Goal: Task Accomplishment & Management: Manage account settings

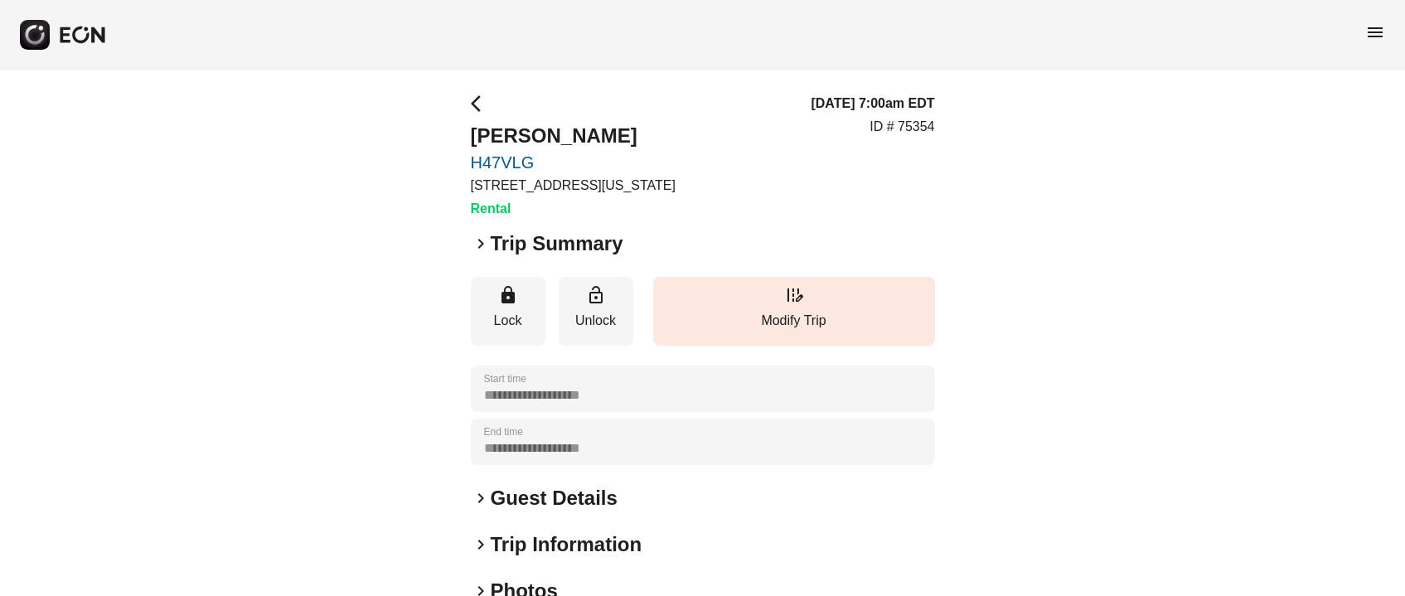
scroll to position [108, 0]
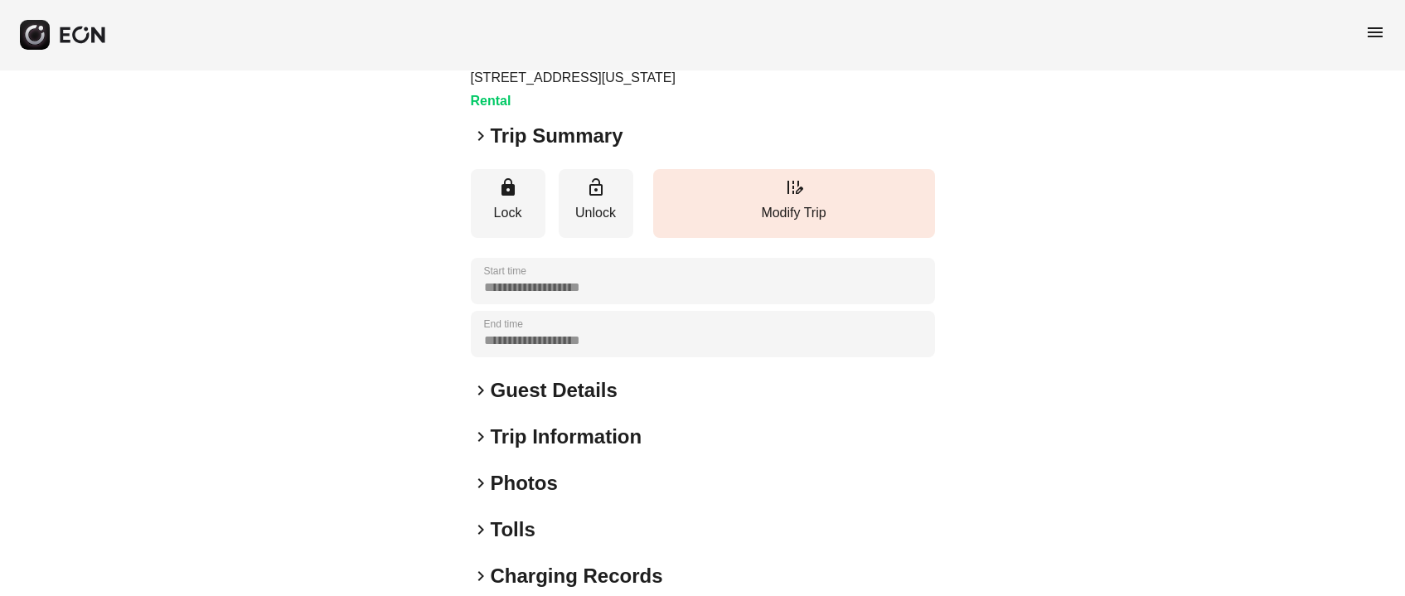
click at [515, 479] on h2 "Photos" at bounding box center [524, 483] width 67 height 27
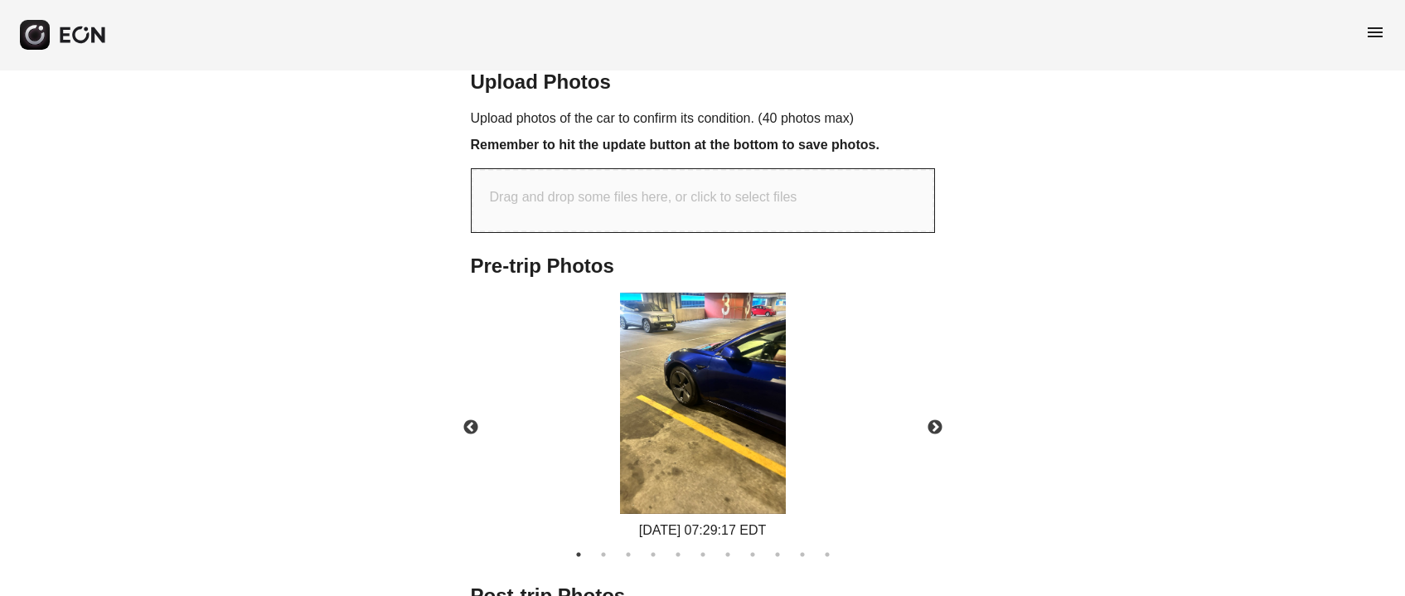
scroll to position [557, 0]
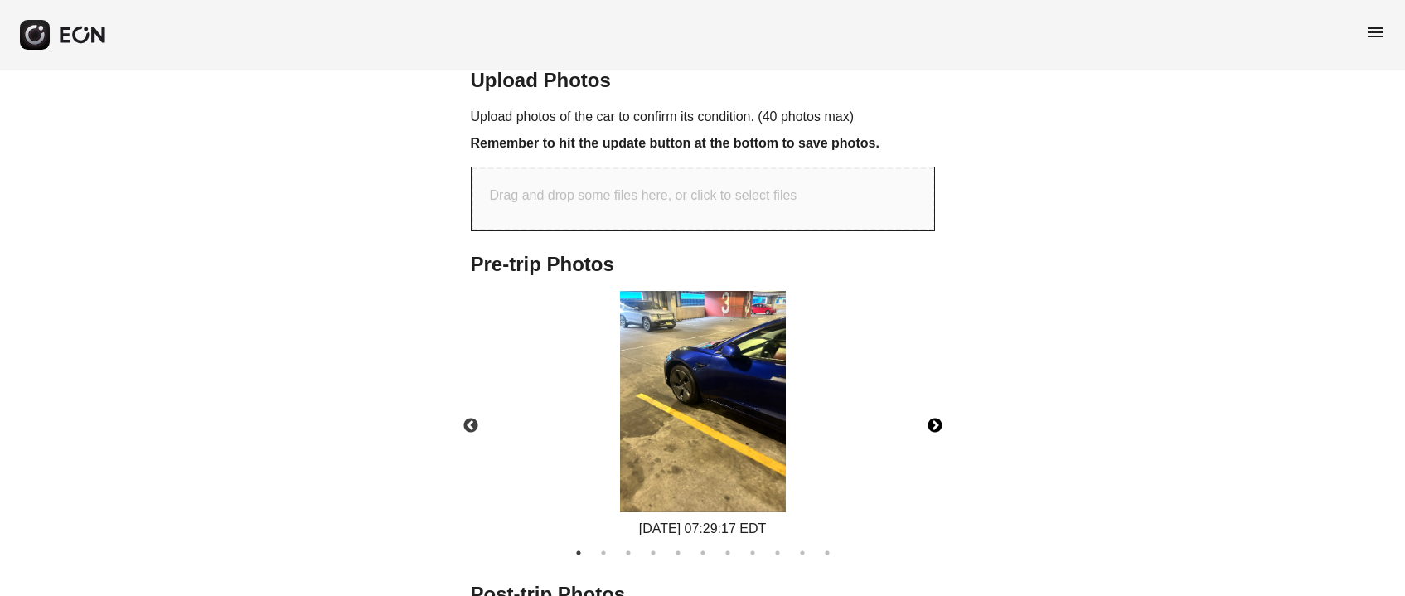
click at [933, 423] on button "Next" at bounding box center [935, 426] width 58 height 58
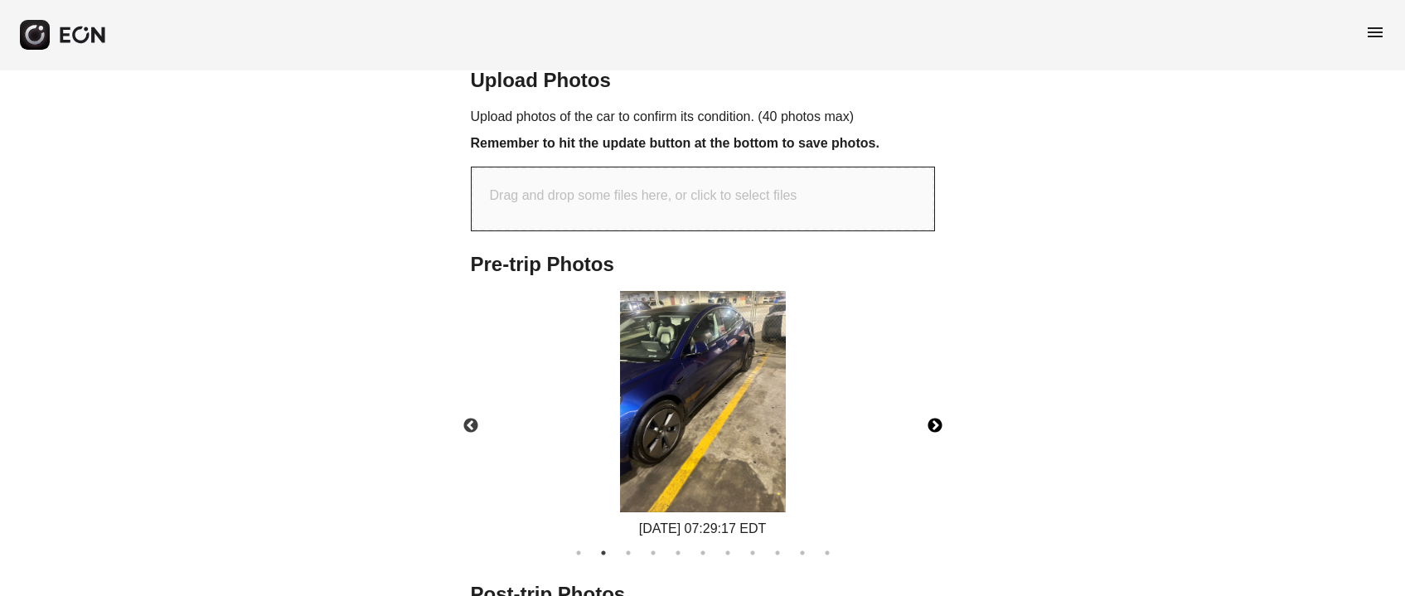
click at [933, 423] on button "Next" at bounding box center [935, 426] width 58 height 58
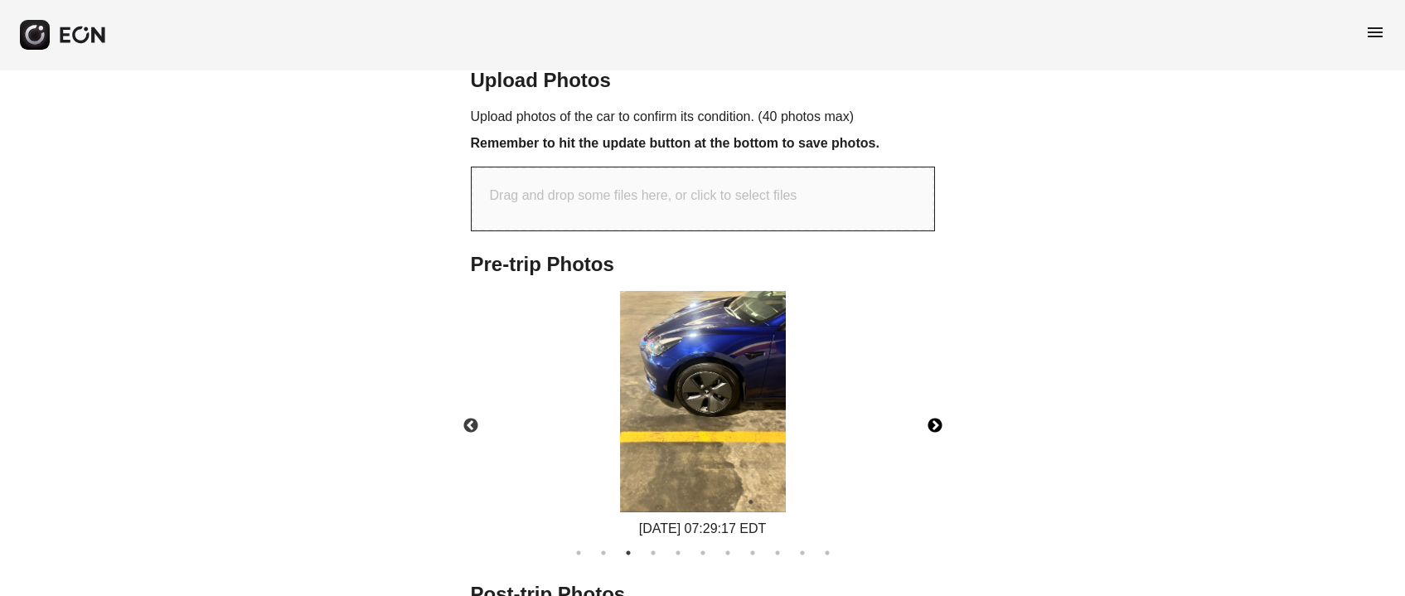
click at [933, 423] on button "Next" at bounding box center [935, 426] width 58 height 58
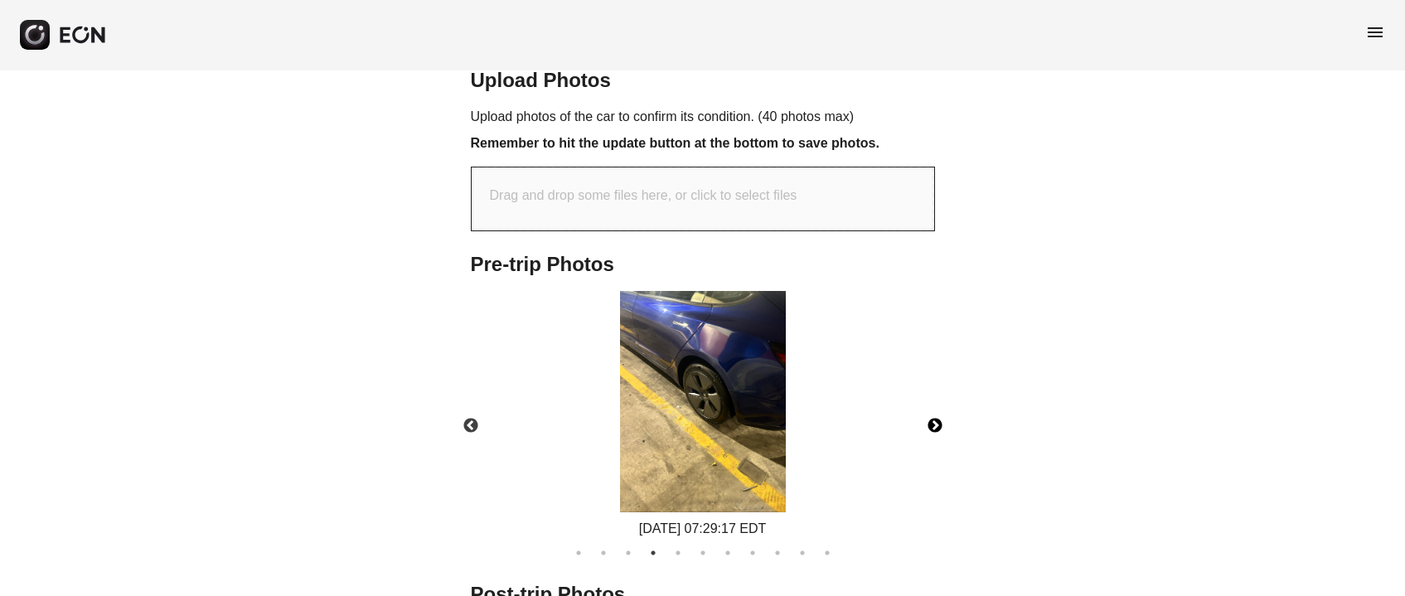
click at [933, 423] on button "Next" at bounding box center [935, 426] width 58 height 58
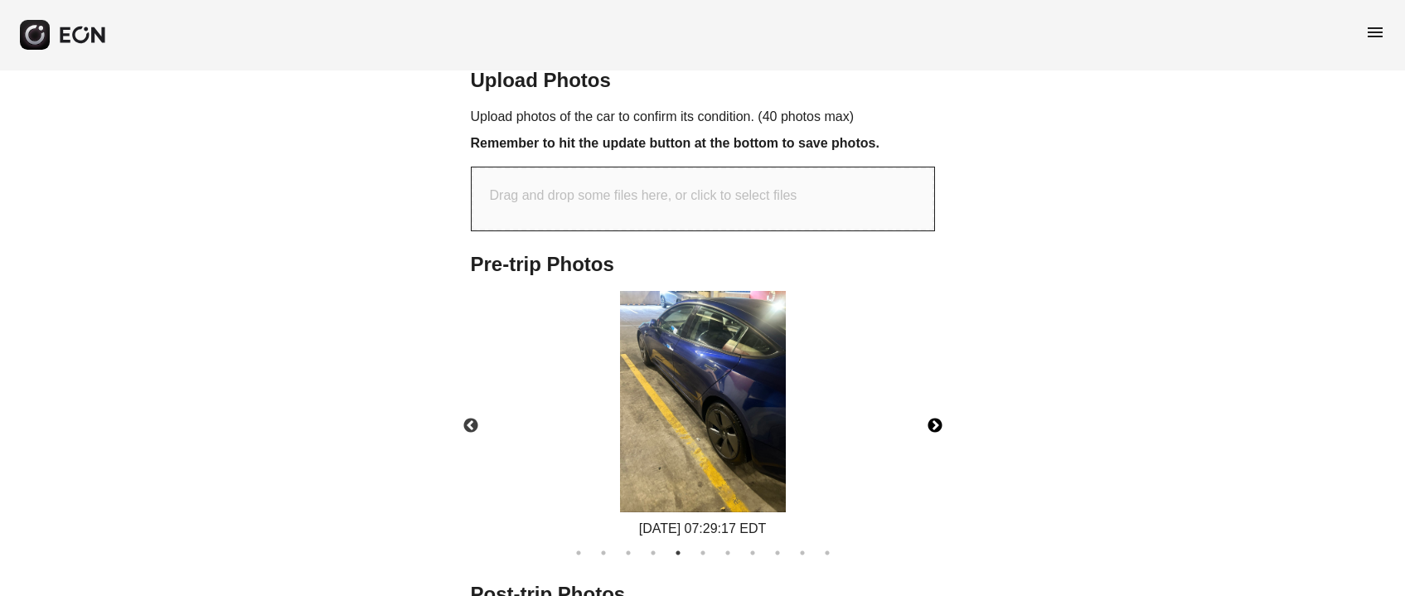
click at [933, 423] on button "Next" at bounding box center [935, 426] width 58 height 58
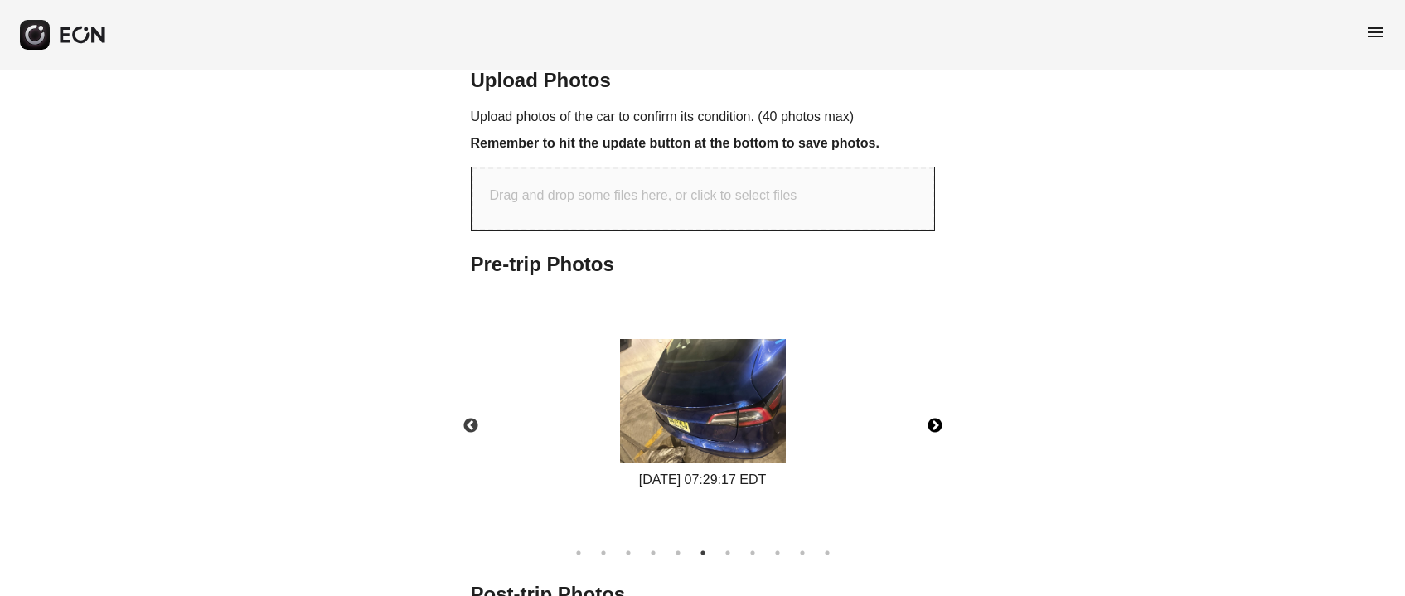
click at [933, 423] on button "Next" at bounding box center [935, 426] width 58 height 58
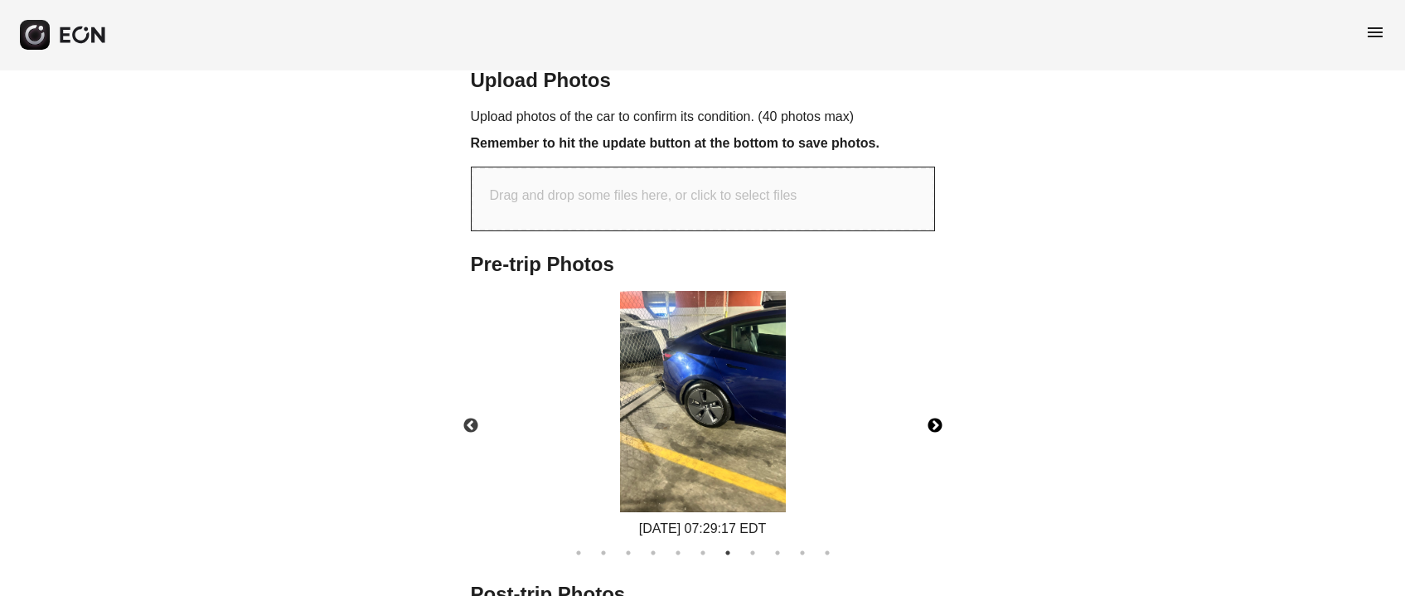
click at [933, 423] on button "Next" at bounding box center [935, 426] width 58 height 58
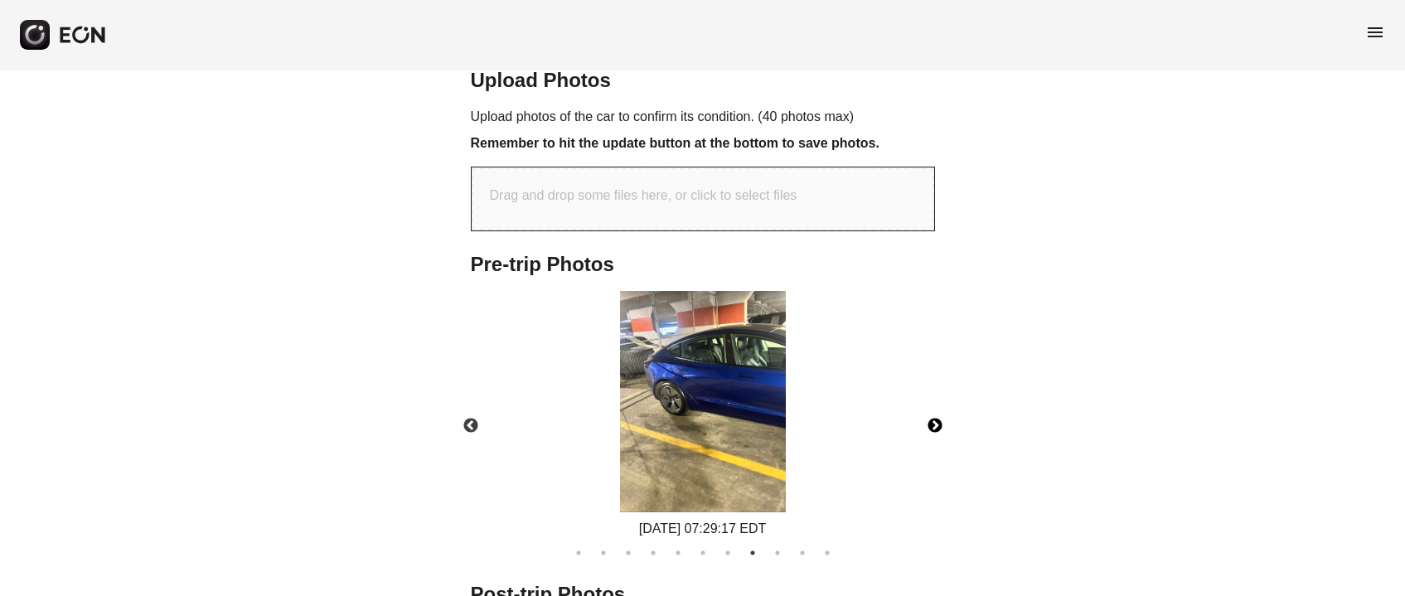
click at [933, 423] on button "Next" at bounding box center [935, 426] width 58 height 58
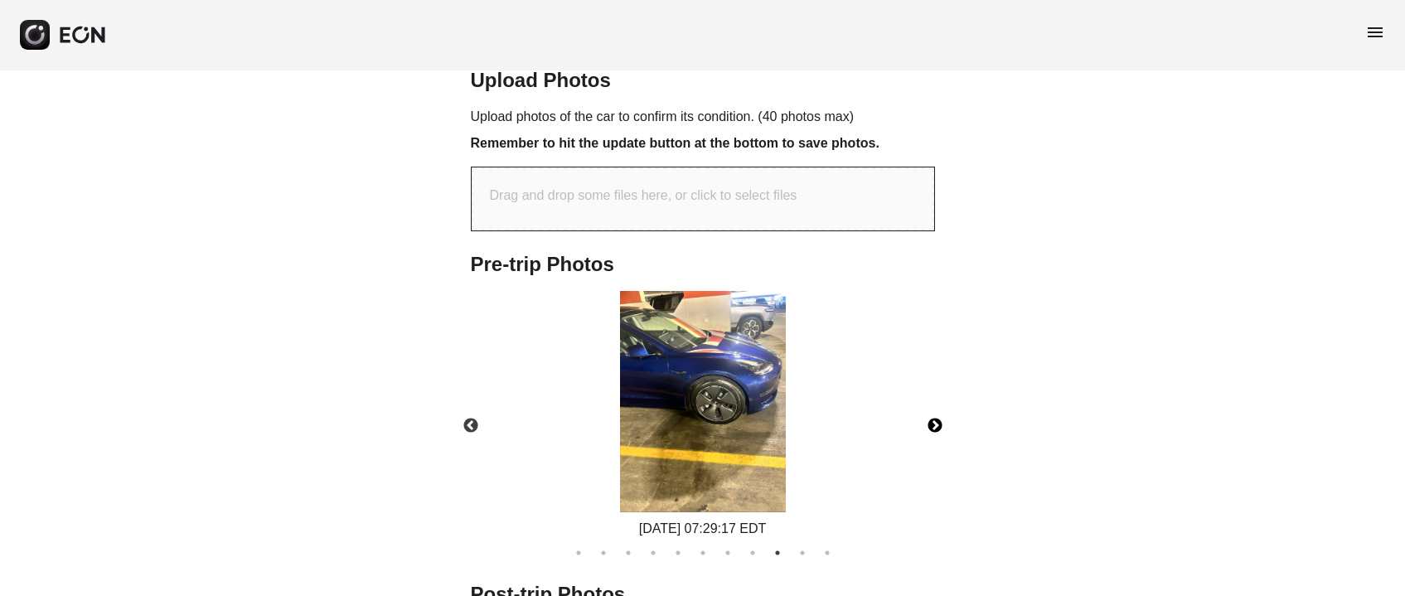
click at [933, 423] on button "Next" at bounding box center [935, 426] width 58 height 58
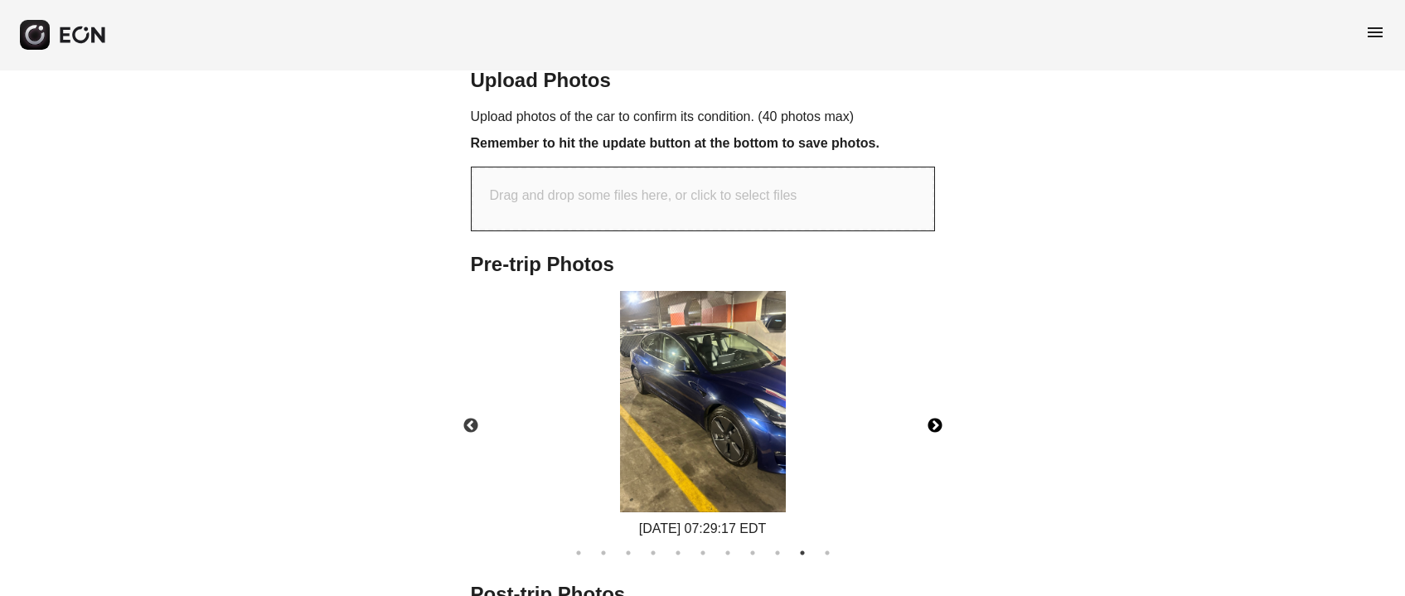
click at [933, 423] on button "Next" at bounding box center [935, 426] width 58 height 58
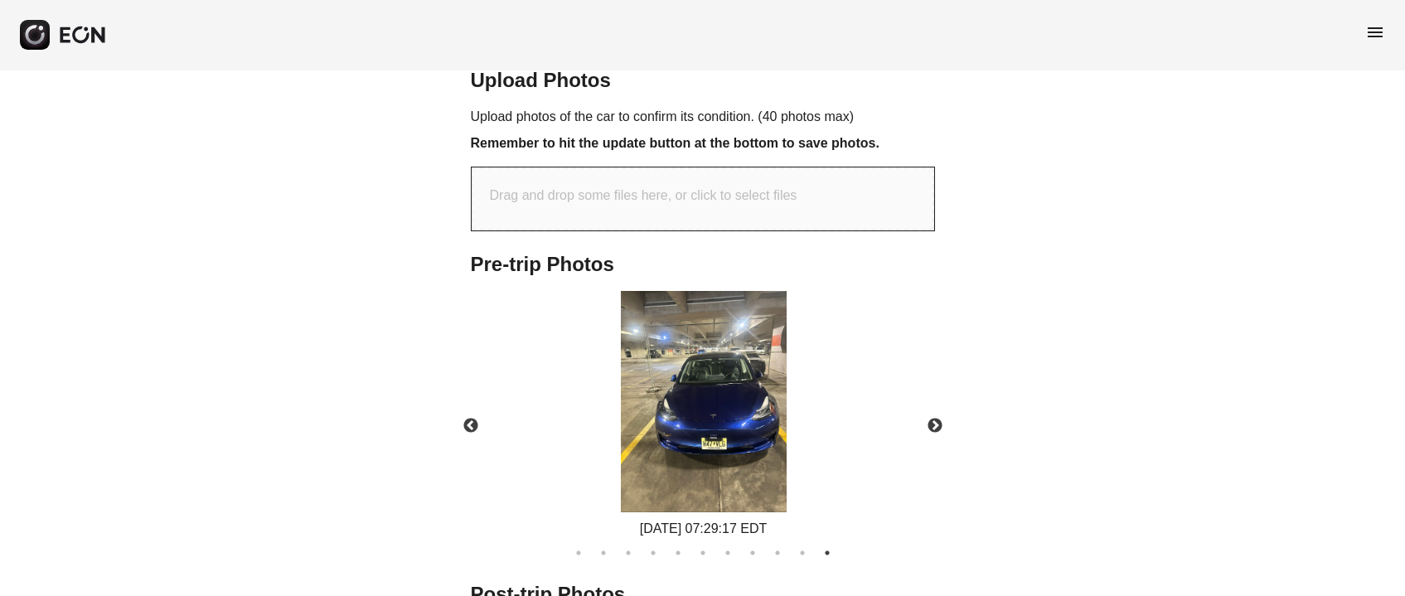
drag, startPoint x: 703, startPoint y: 407, endPoint x: 559, endPoint y: 322, distance: 167.1
click at [559, 322] on div "09/26/2025 07:29:17 EDT" at bounding box center [703, 415] width 492 height 248
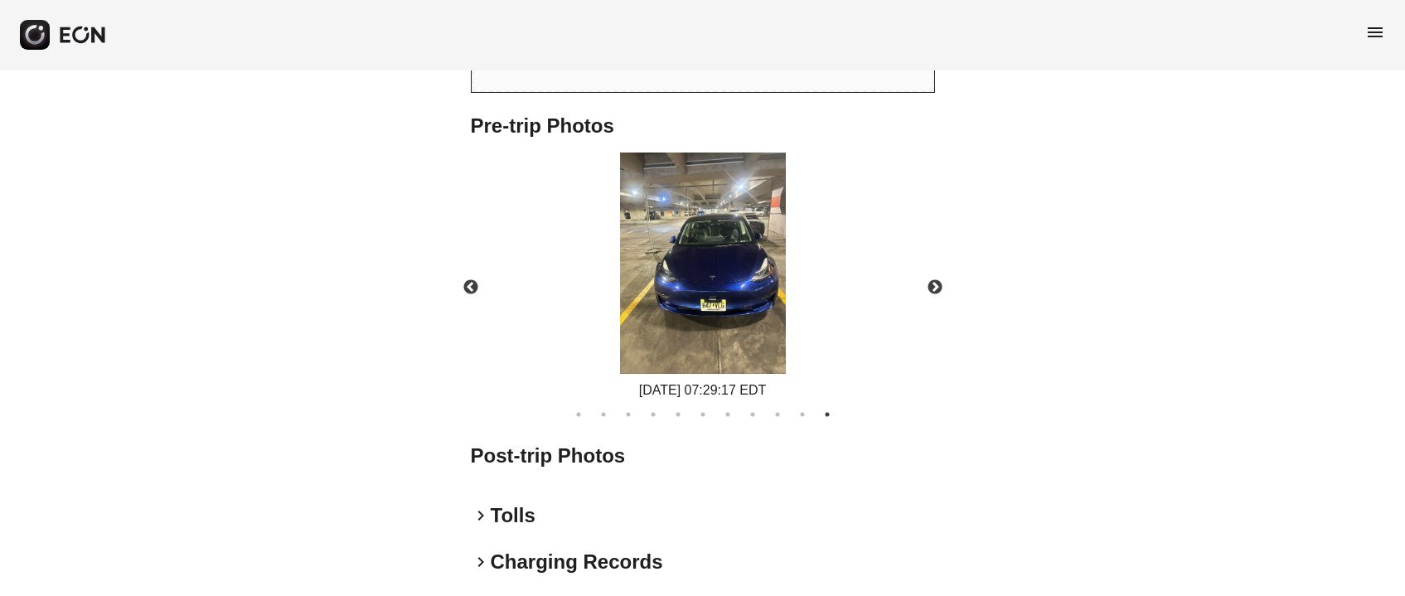
scroll to position [682, 0]
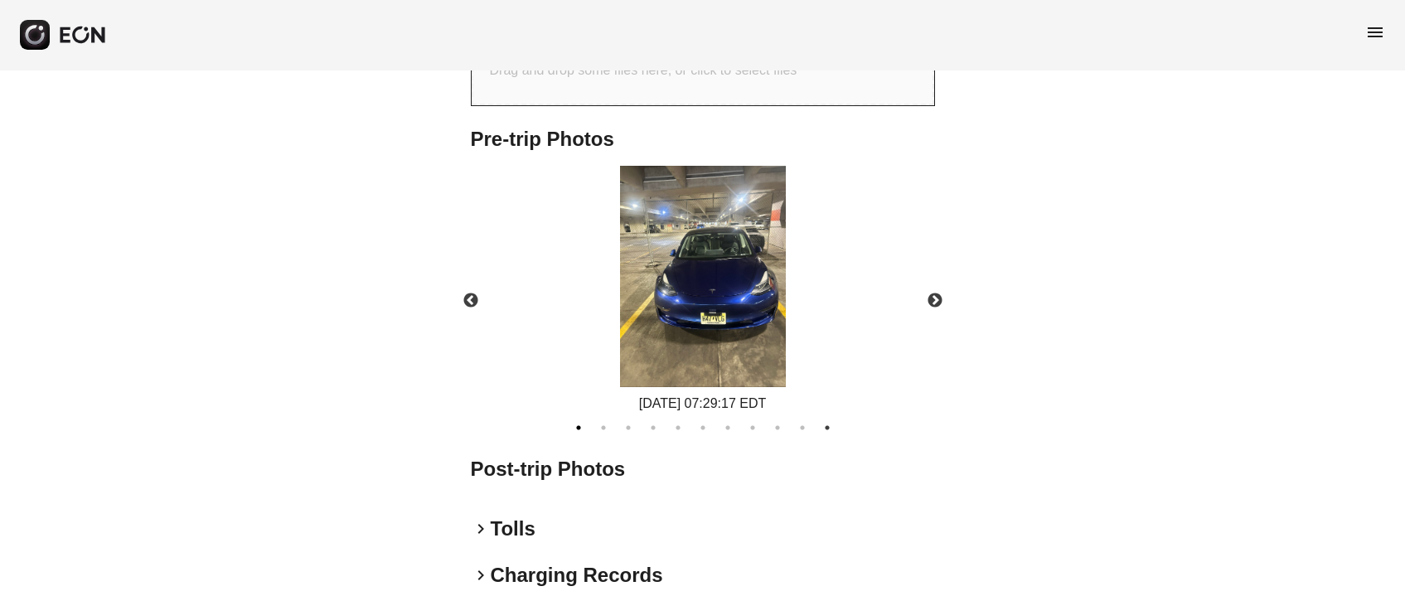
click at [583, 424] on button "1" at bounding box center [578, 427] width 17 height 17
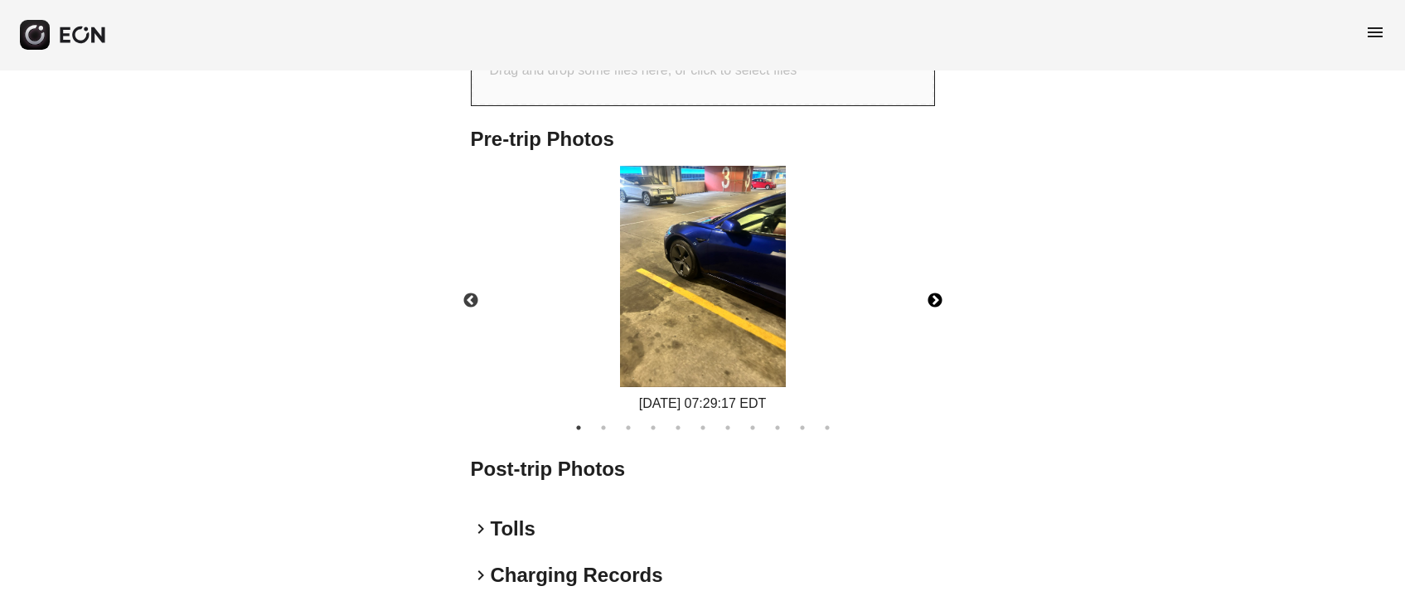
click at [939, 291] on button "Next" at bounding box center [935, 301] width 58 height 58
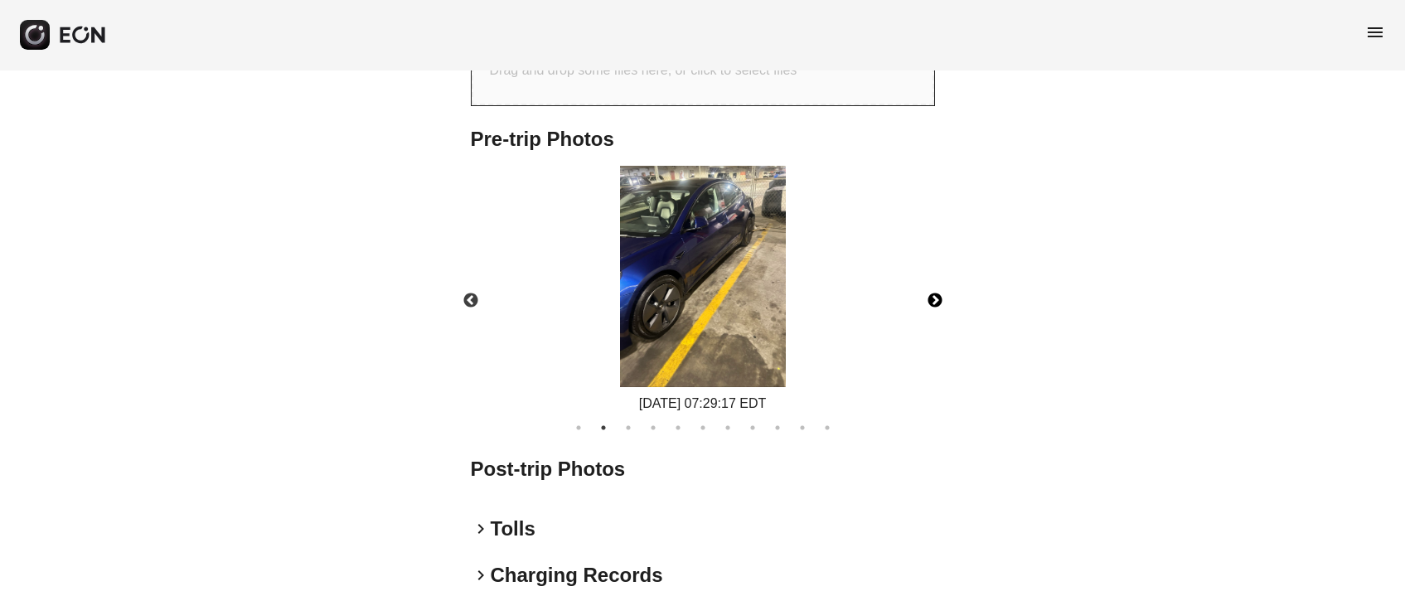
click at [938, 302] on button "Next" at bounding box center [935, 301] width 58 height 58
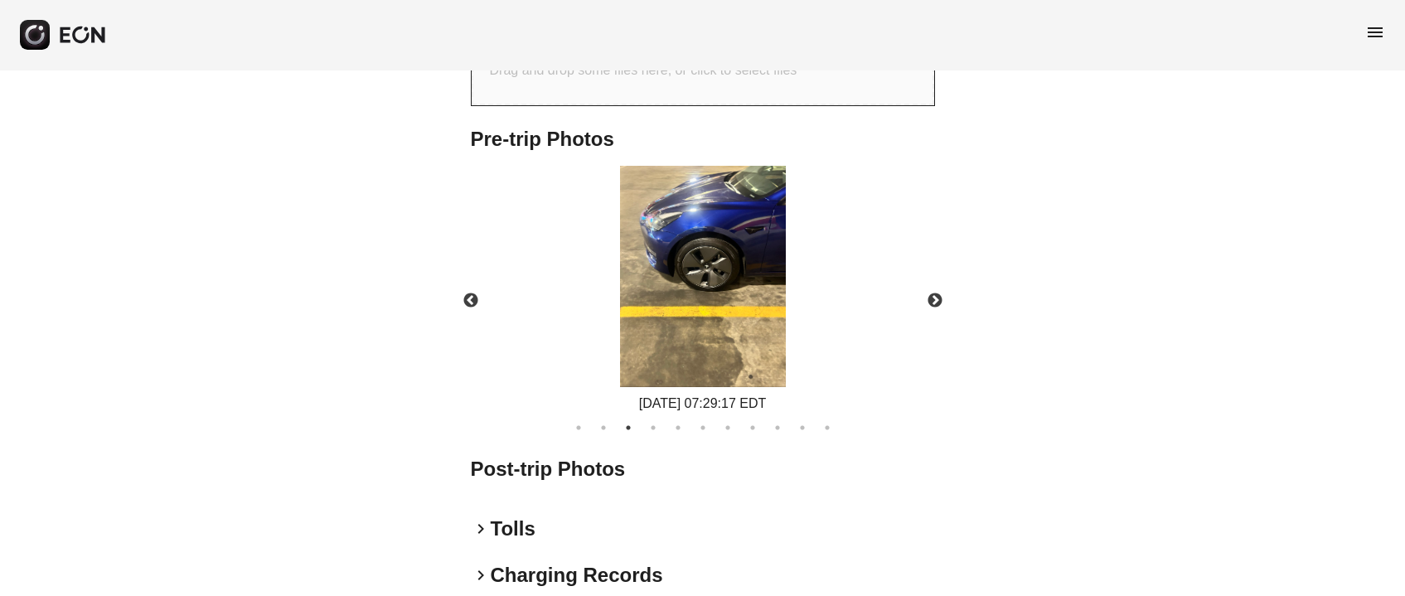
click at [1313, 224] on div "**********" at bounding box center [702, 53] width 1405 height 1331
click at [939, 300] on button "Next" at bounding box center [935, 301] width 58 height 58
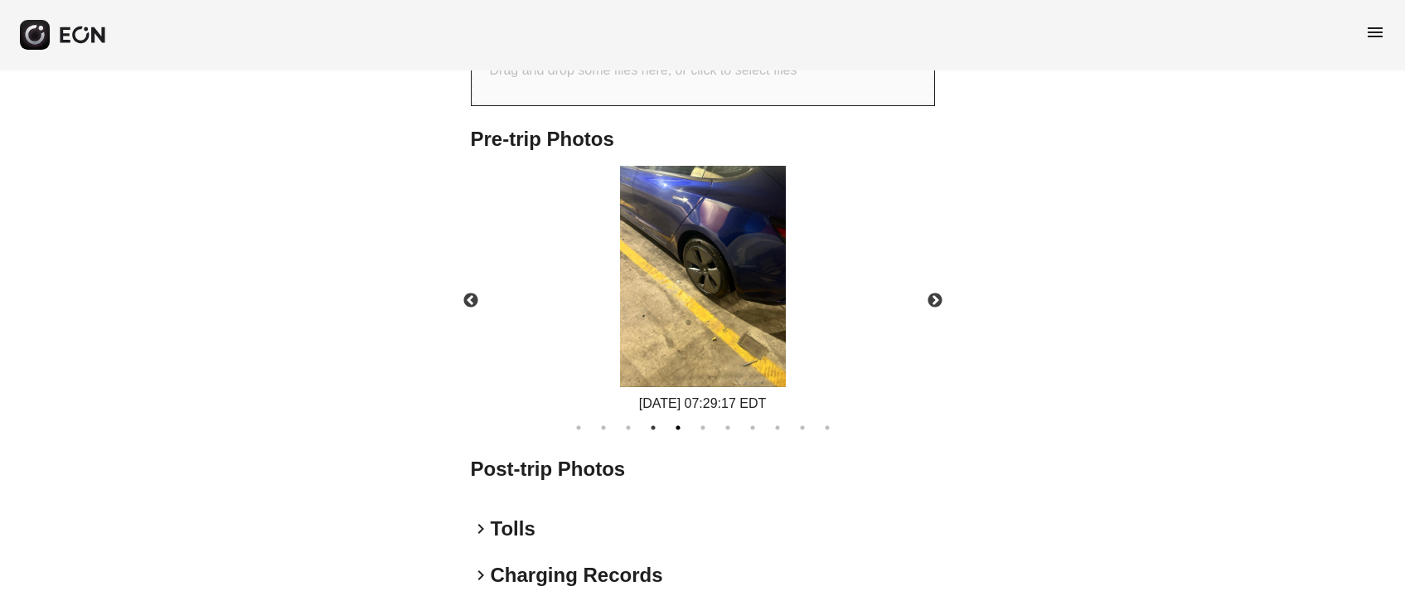
click at [676, 422] on button "5" at bounding box center [678, 427] width 17 height 17
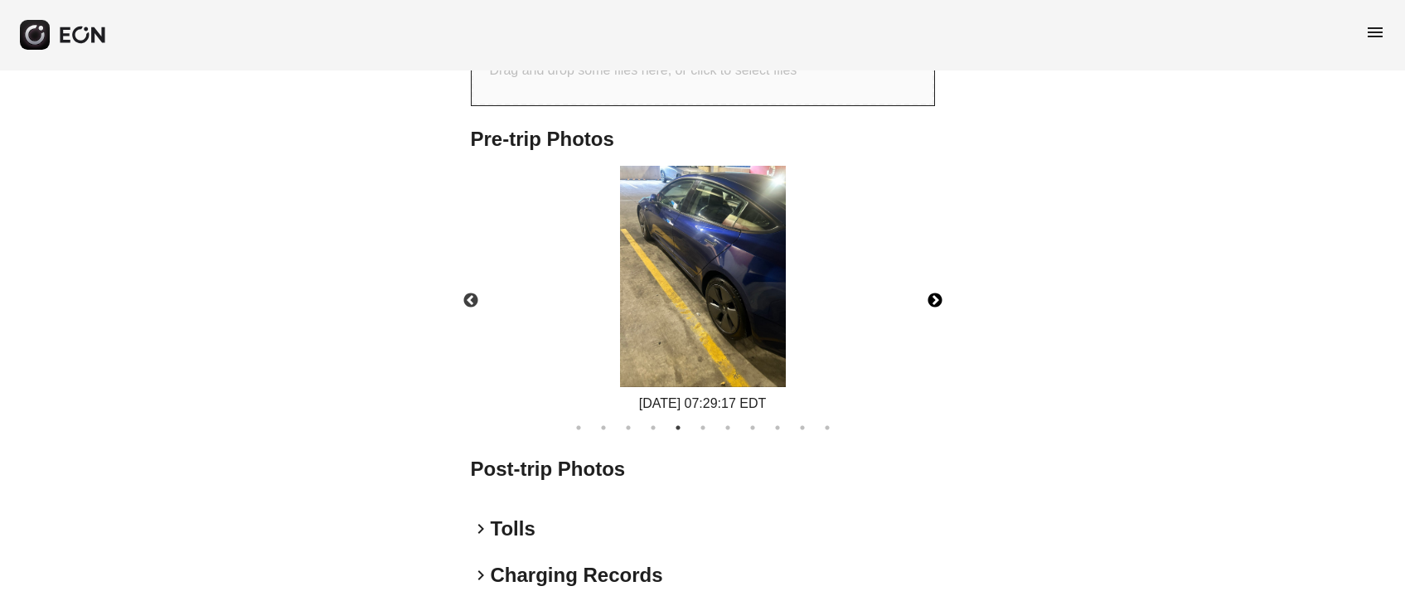
click at [929, 294] on button "Next" at bounding box center [935, 301] width 58 height 58
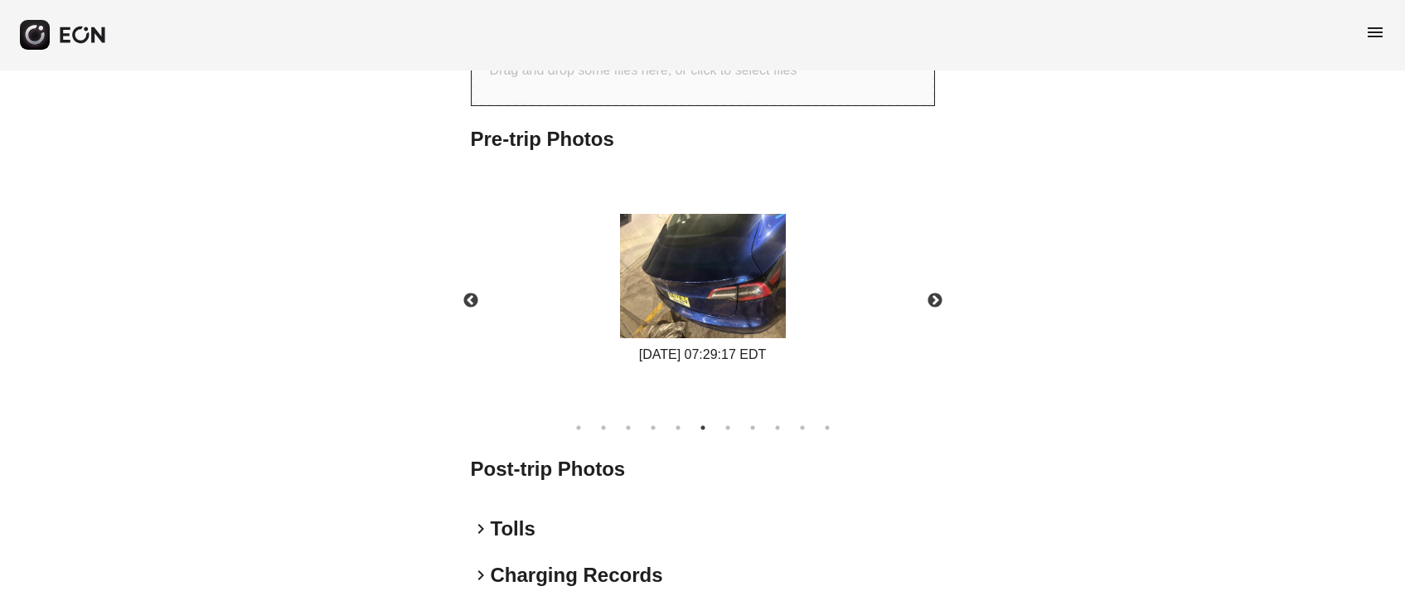
click at [426, 249] on div "**********" at bounding box center [702, 53] width 1405 height 1331
click at [931, 302] on button "Next" at bounding box center [935, 301] width 58 height 58
